Goal: Task Accomplishment & Management: Use online tool/utility

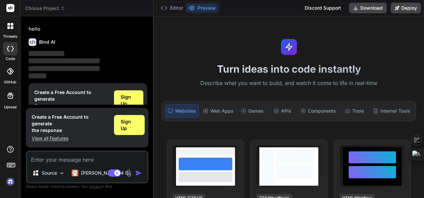
scroll to position [22, 0]
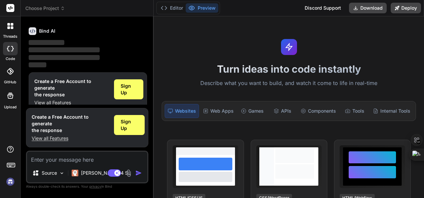
type textarea "x"
click at [215, 112] on div "Web Apps" at bounding box center [218, 111] width 36 height 14
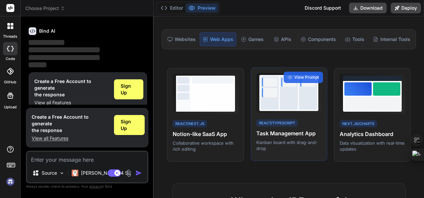
scroll to position [93, 0]
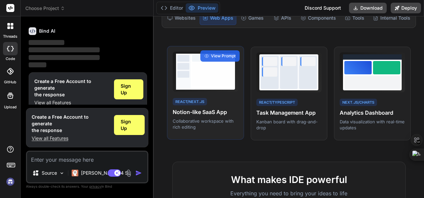
click at [213, 87] on div at bounding box center [213, 72] width 44 height 36
click at [188, 102] on div "React/Next.js" at bounding box center [190, 102] width 34 height 8
click at [216, 78] on div at bounding box center [212, 74] width 41 height 23
click at [191, 102] on div "React/Next.js" at bounding box center [190, 102] width 34 height 8
click at [186, 131] on div "React/Next.js Notion-like SaaS App Collaborative workspace with rich editing Vi…" at bounding box center [205, 93] width 77 height 94
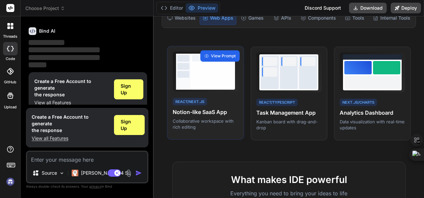
click at [215, 56] on span "View Prompt" at bounding box center [223, 56] width 25 height 6
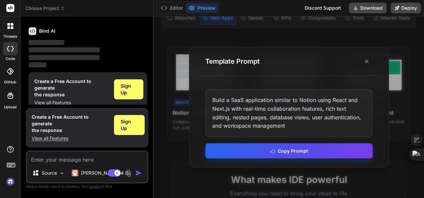
click at [279, 151] on button "Copy Prompt" at bounding box center [288, 150] width 167 height 15
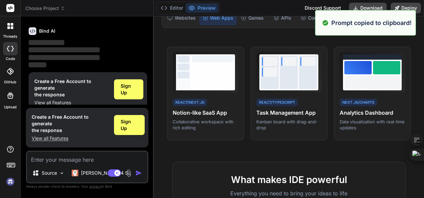
click at [59, 160] on textarea at bounding box center [87, 158] width 120 height 12
paste textarea "Build a SaaS application similar to Notion using React and Next.js with real-ti…"
type textarea "Build a SaaS application similar to Notion using React and Next.js with real-ti…"
type textarea "x"
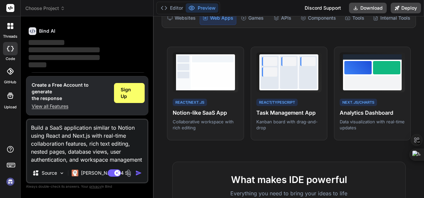
type textarea "Build a SaaS application similar to Notion using React and Next.js with real-ti…"
drag, startPoint x: 139, startPoint y: 177, endPoint x: 138, endPoint y: 173, distance: 3.8
click at [138, 173] on div "Build a SaaS application similar to Notion using React and Next.js with real-ti…" at bounding box center [87, 151] width 122 height 65
click at [138, 173] on img "button" at bounding box center [138, 173] width 7 height 7
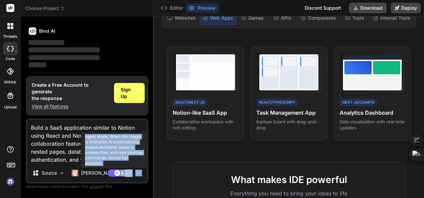
click at [116, 172] on rect at bounding box center [117, 173] width 6 height 6
click at [116, 172] on rect at bounding box center [114, 172] width 13 height 7
type textarea "x"
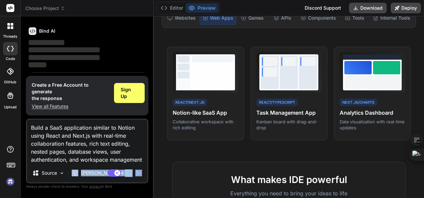
click at [137, 171] on img "button" at bounding box center [138, 173] width 7 height 7
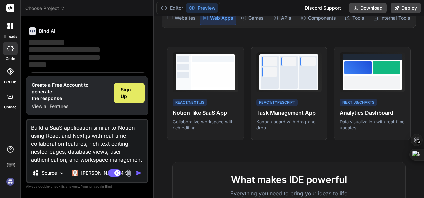
click at [129, 92] on div "Sign Up" at bounding box center [129, 93] width 31 height 20
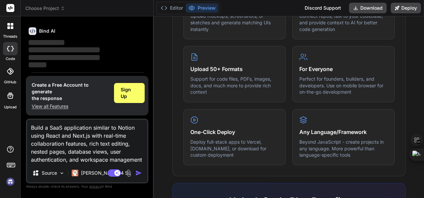
scroll to position [319, 0]
click at [9, 80] on label "GitHub" at bounding box center [10, 82] width 12 height 6
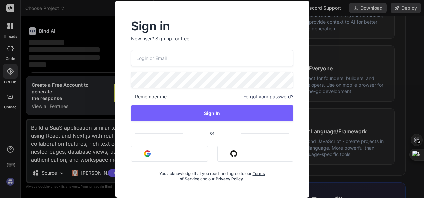
click at [8, 95] on div "Sign in New user? Sign up for free Remember me Forgot your password? Sign In or…" at bounding box center [212, 99] width 424 height 198
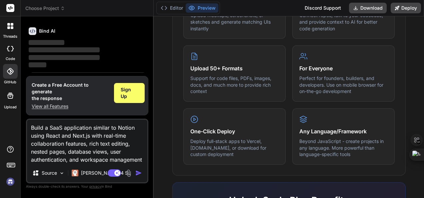
click at [6, 104] on label "Upload" at bounding box center [10, 107] width 13 height 6
click at [9, 165] on icon at bounding box center [10, 164] width 9 height 9
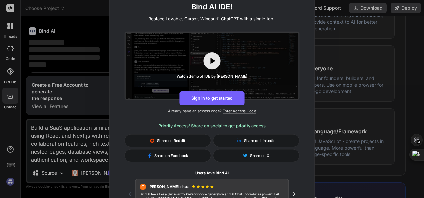
click at [88, 154] on div "🚀 Create and Deploy FullStack Applications with Bind AI IDE! Replace Lovable, C…" at bounding box center [212, 99] width 424 height 198
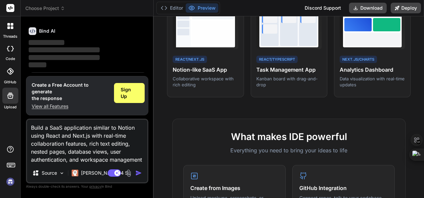
scroll to position [0, 0]
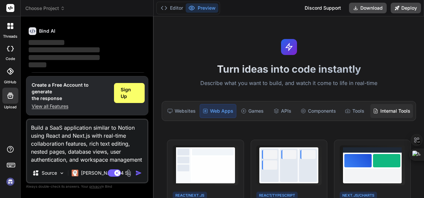
click at [380, 115] on div "Internal Tools" at bounding box center [392, 111] width 43 height 14
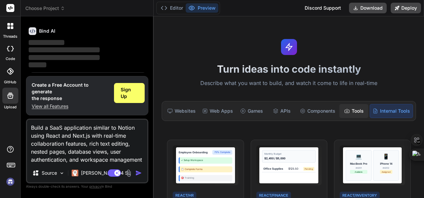
click at [355, 113] on div "Tools" at bounding box center [354, 111] width 29 height 14
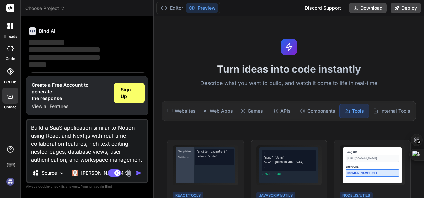
click at [314, 119] on div "Websites Web Apps Games APIs Components Tools Internal Tools" at bounding box center [289, 111] width 254 height 20
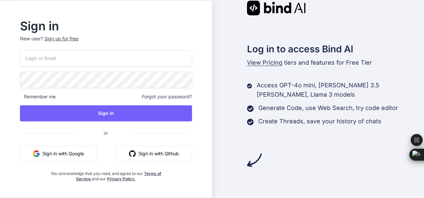
click at [74, 153] on button "Sign in with Google" at bounding box center [58, 154] width 77 height 16
click at [333, 166] on div "Log in to access Bind AI View Pricing tiers and features for Free Tier Access G…" at bounding box center [318, 99] width 212 height 197
